Goal: Information Seeking & Learning: Find specific fact

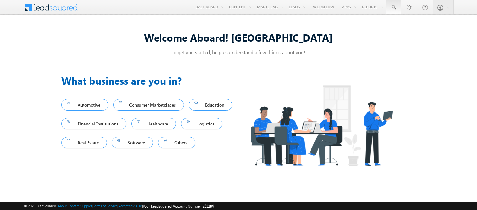
click at [394, 7] on span at bounding box center [393, 7] width 6 height 6
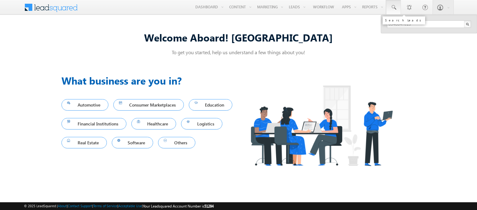
type input "8948047015"
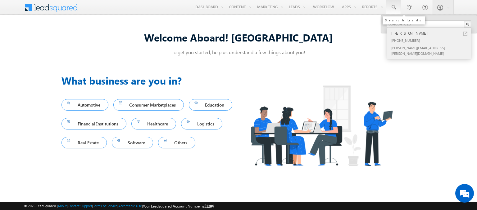
click at [432, 33] on div "[PERSON_NAME]" at bounding box center [431, 33] width 83 height 7
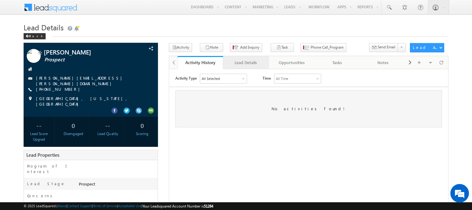
click at [246, 63] on div "Lead Details" at bounding box center [245, 62] width 35 height 7
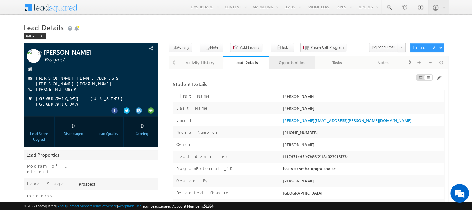
click at [292, 63] on div "Opportunities" at bounding box center [291, 62] width 35 height 7
